Goal: Use online tool/utility: Utilize a website feature to perform a specific function

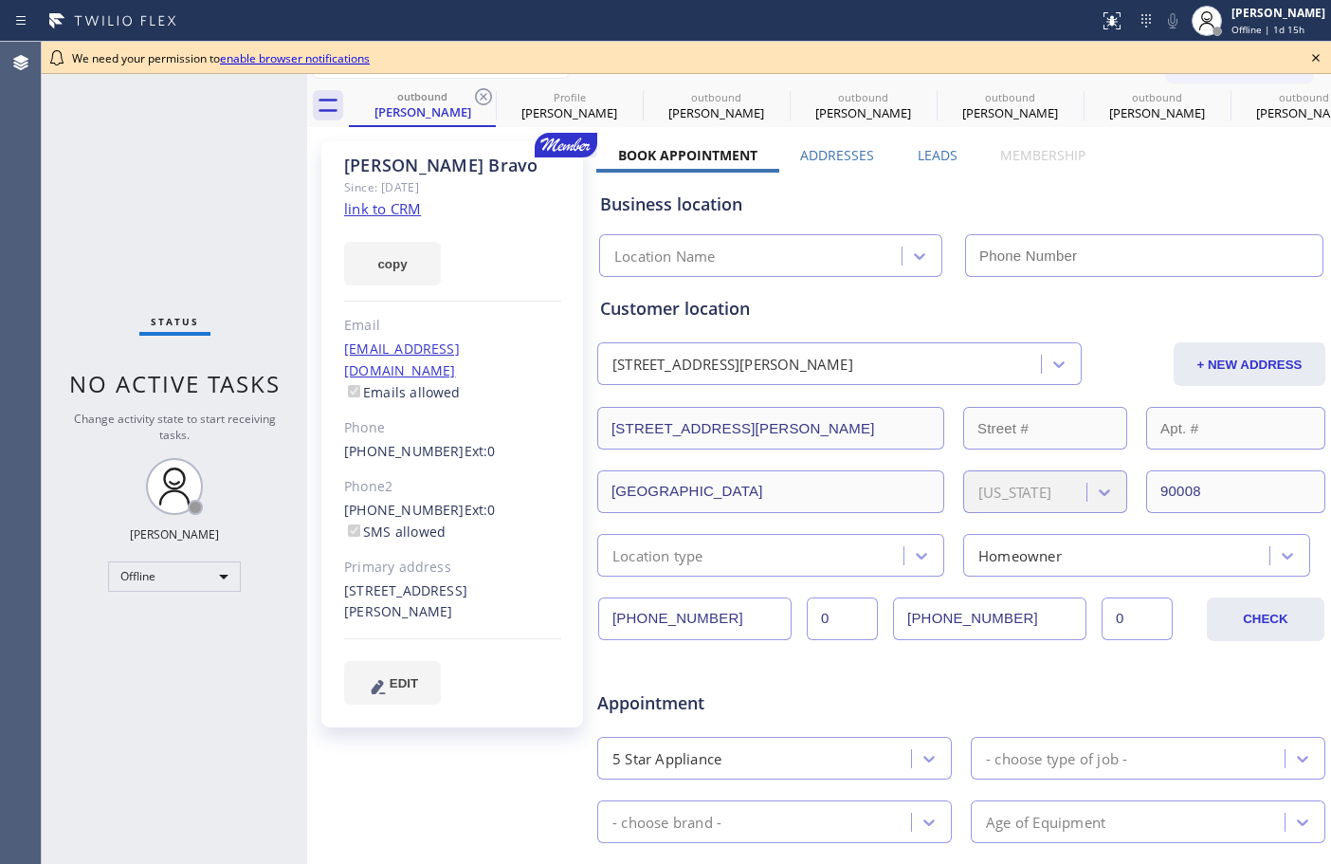
type input "[PHONE_NUMBER]"
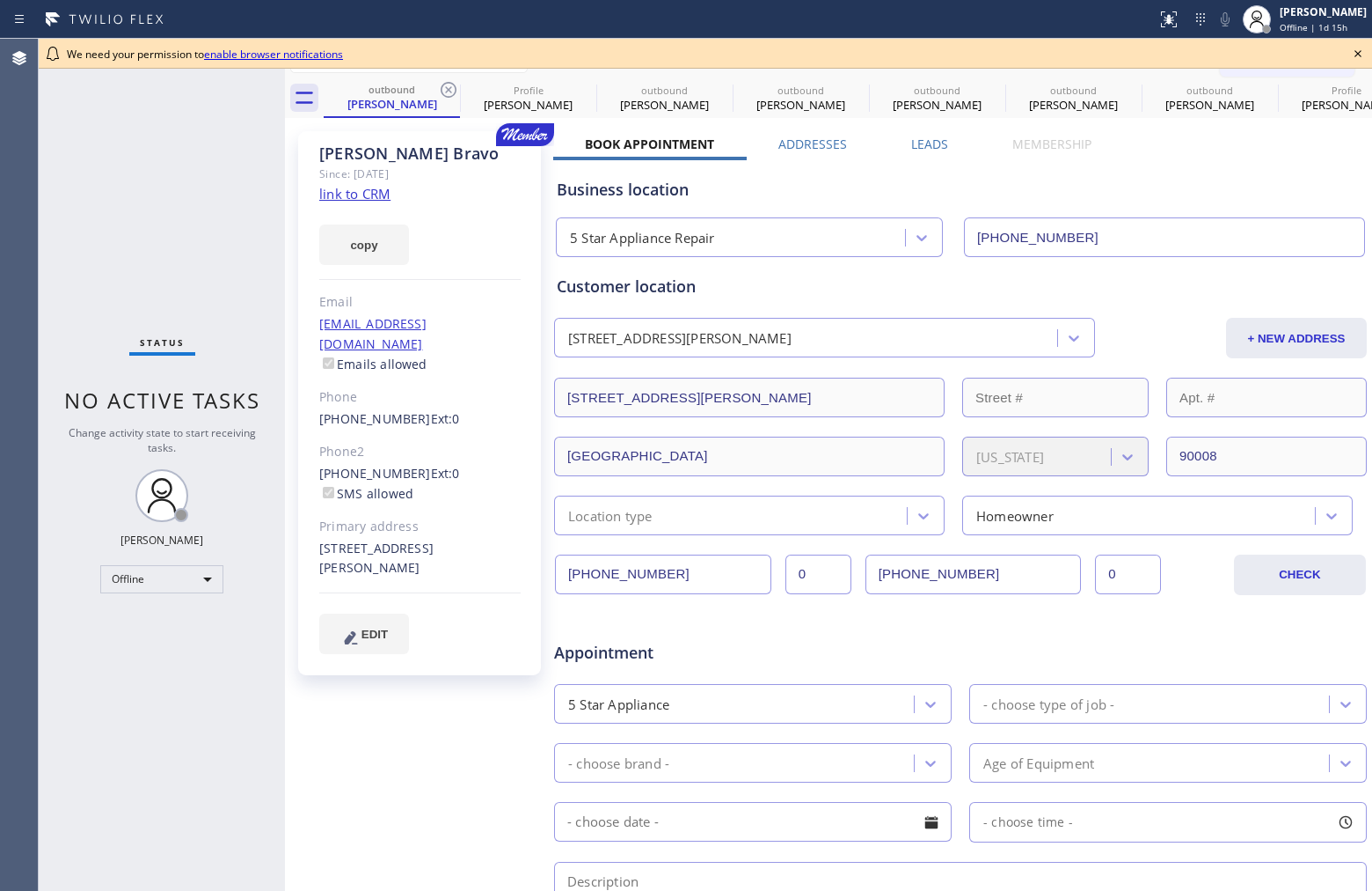
click at [1235, 50] on icon at bounding box center [1358, 53] width 21 height 21
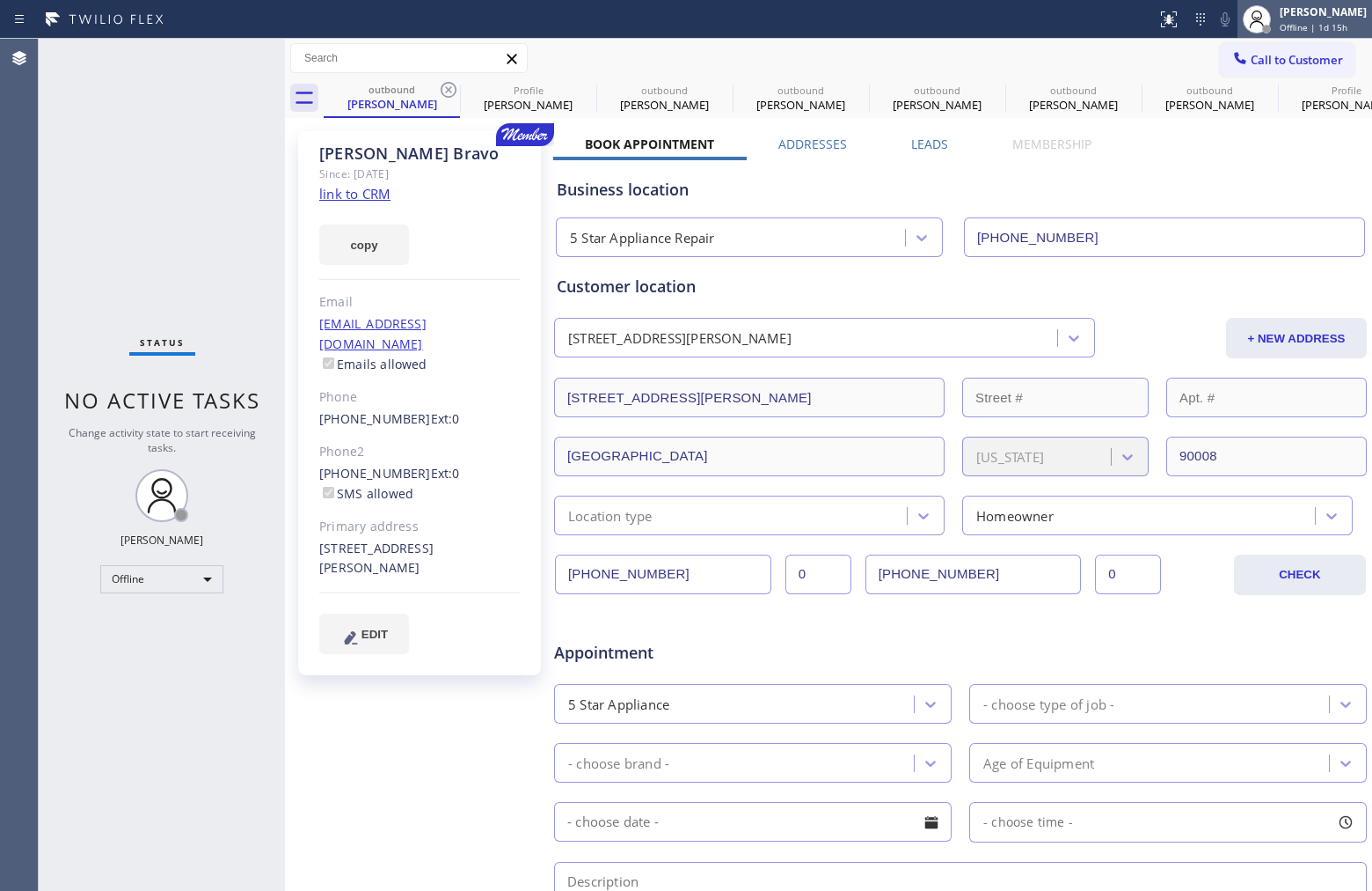
click at [1235, 27] on span "Offline | 1d 15h" at bounding box center [1314, 27] width 68 height 12
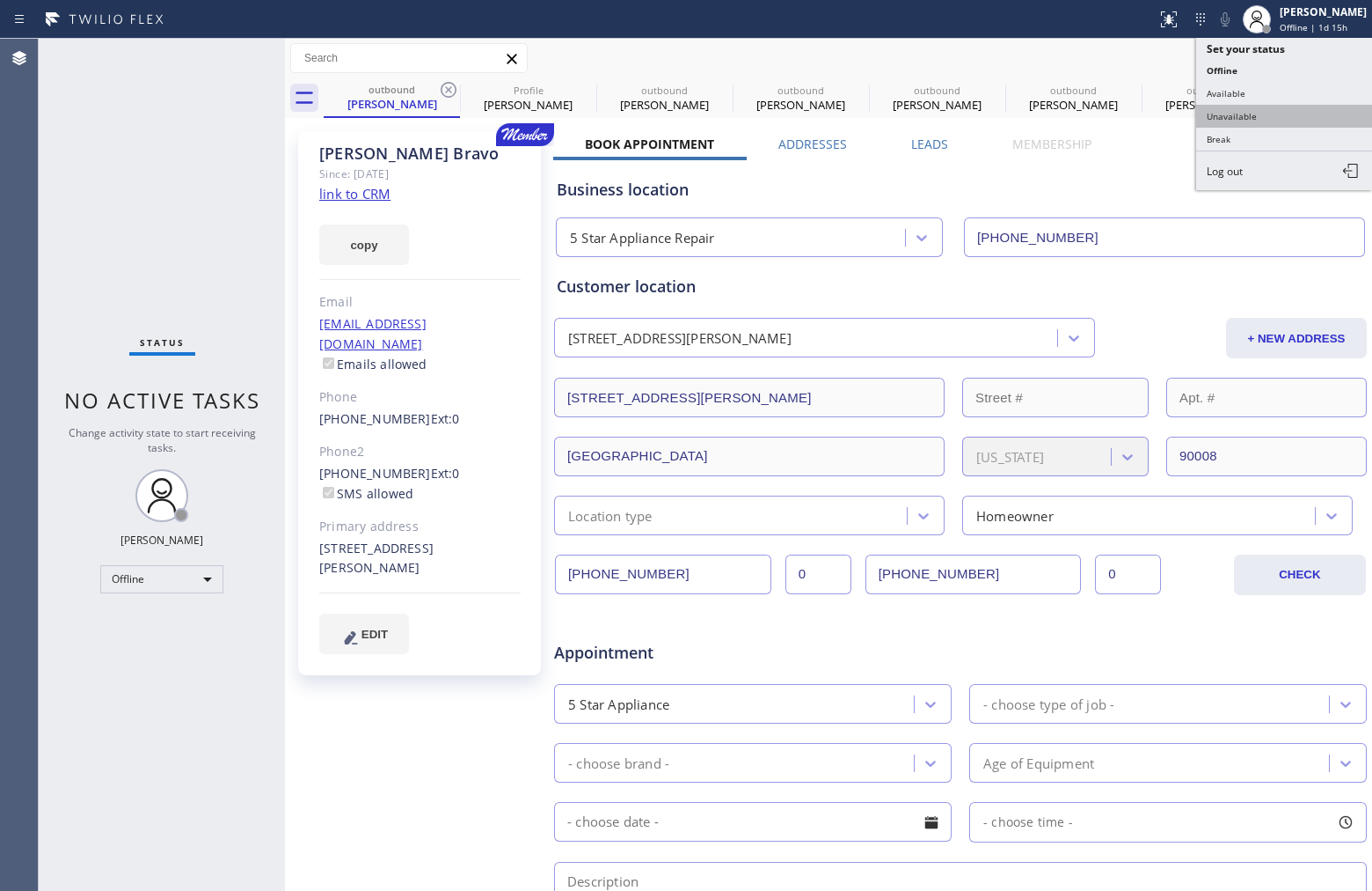
click at [1235, 114] on button "Unavailable" at bounding box center [1285, 116] width 176 height 23
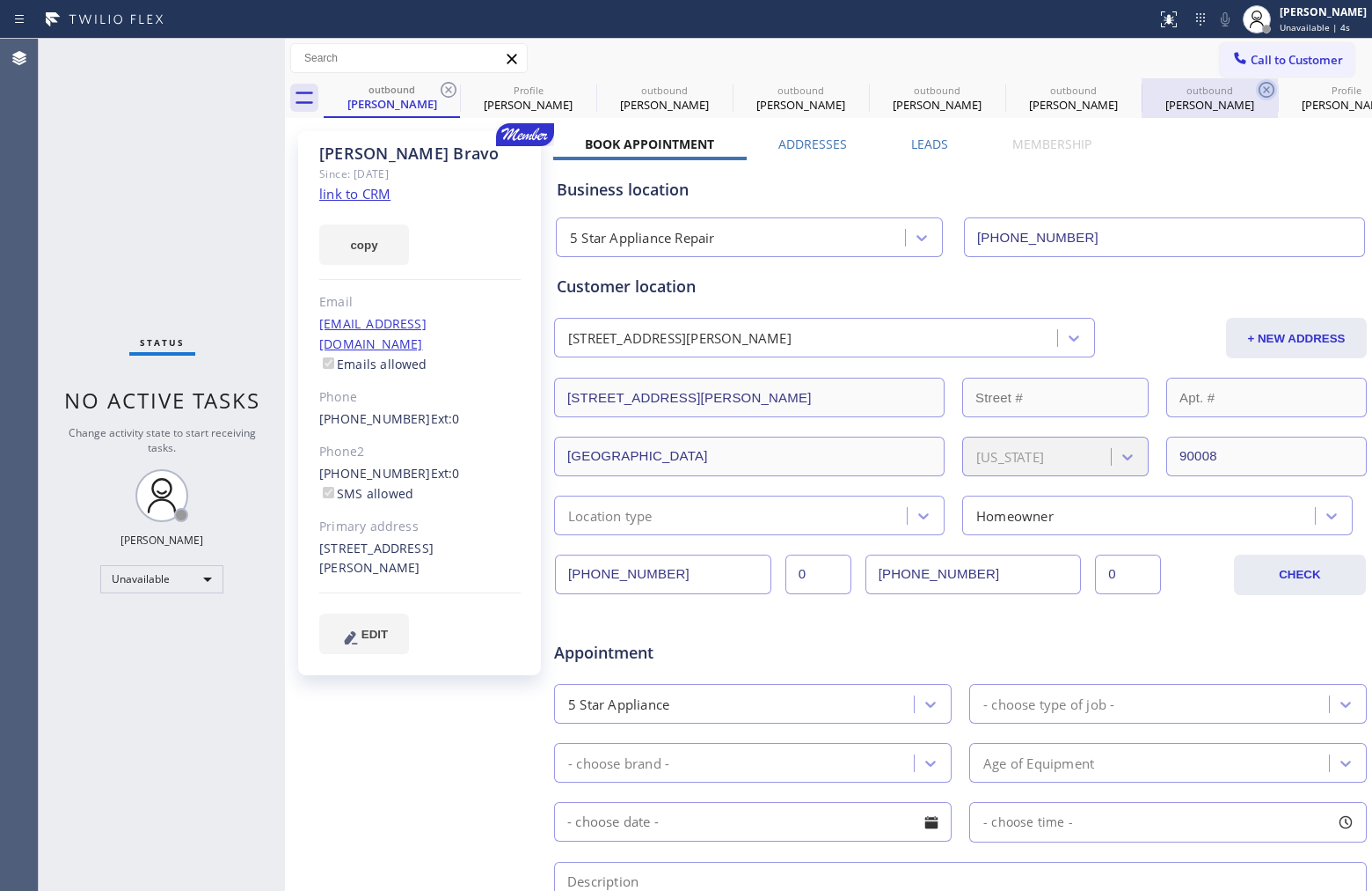
click at [1235, 89] on icon at bounding box center [1266, 89] width 16 height 16
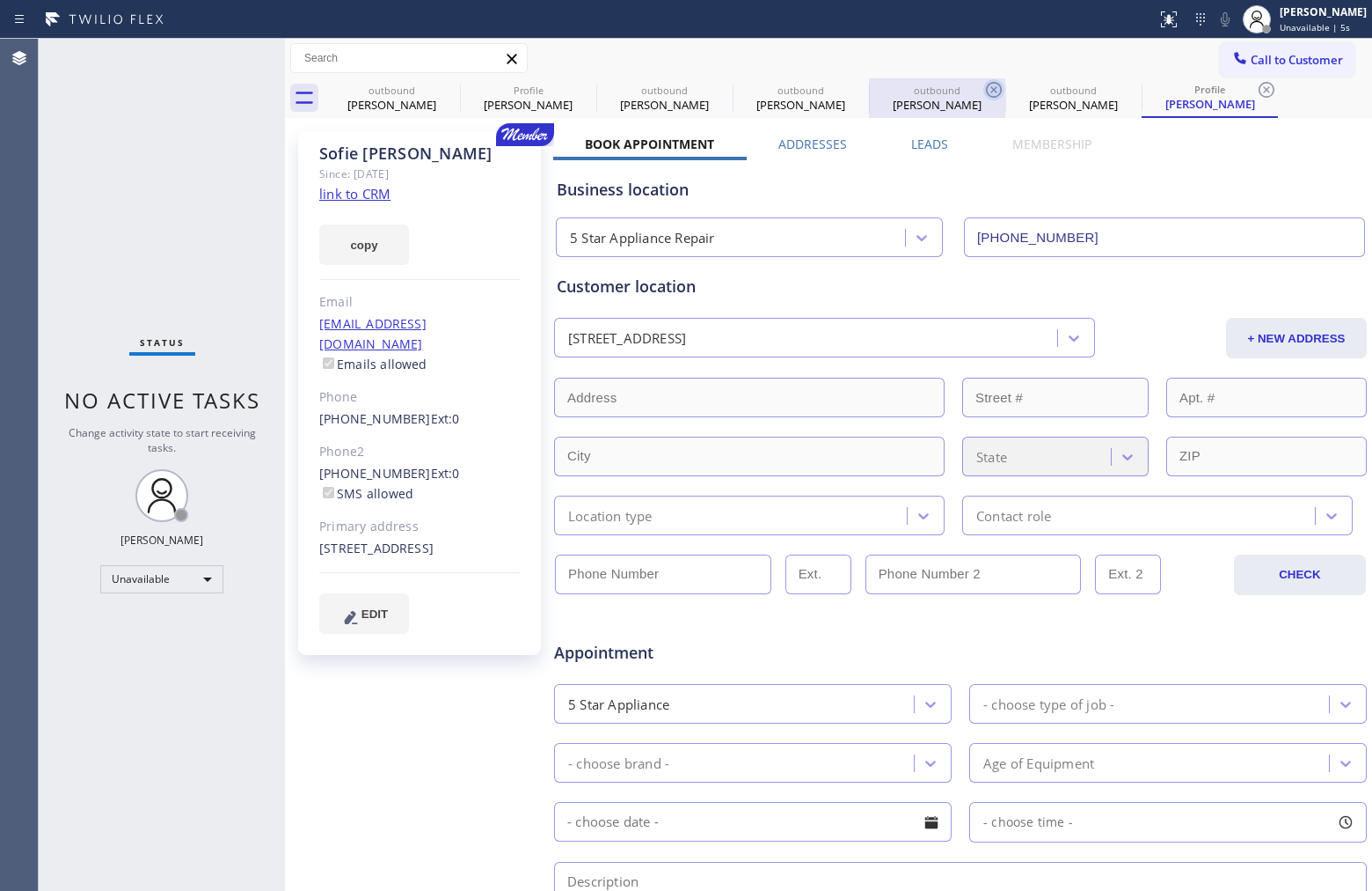
click at [994, 85] on icon at bounding box center [994, 89] width 21 height 21
type input "[PHONE_NUMBER]"
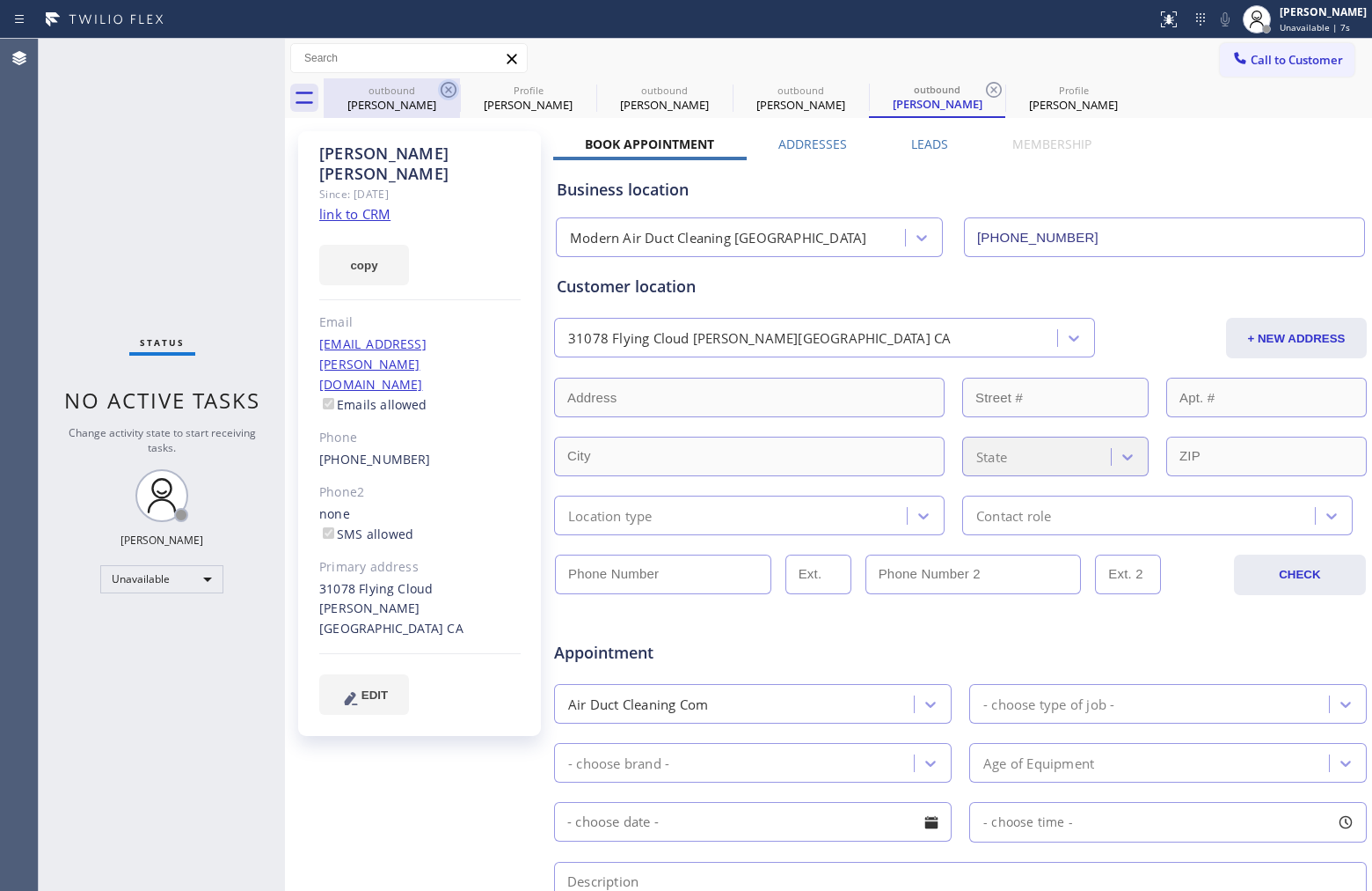
click at [445, 84] on icon at bounding box center [448, 89] width 21 height 21
type input "[PHONE_NUMBER]"
